Goal: Task Accomplishment & Management: Complete application form

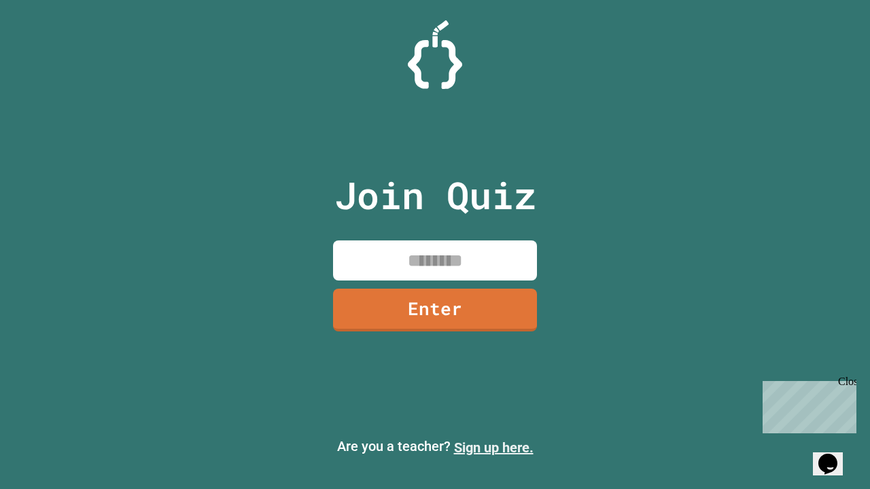
click at [493, 448] on link "Sign up here." at bounding box center [493, 448] width 79 height 16
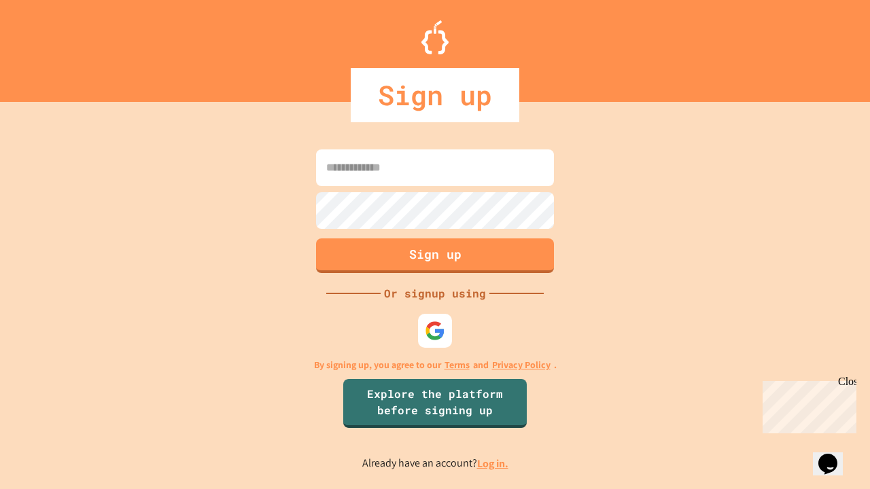
click at [493, 463] on link "Log in." at bounding box center [492, 464] width 31 height 14
